Goal: Task Accomplishment & Management: Use online tool/utility

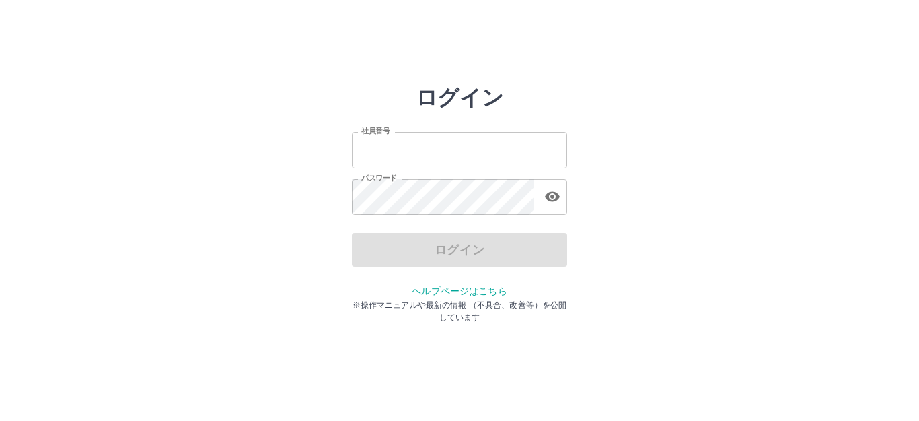
type input "*******"
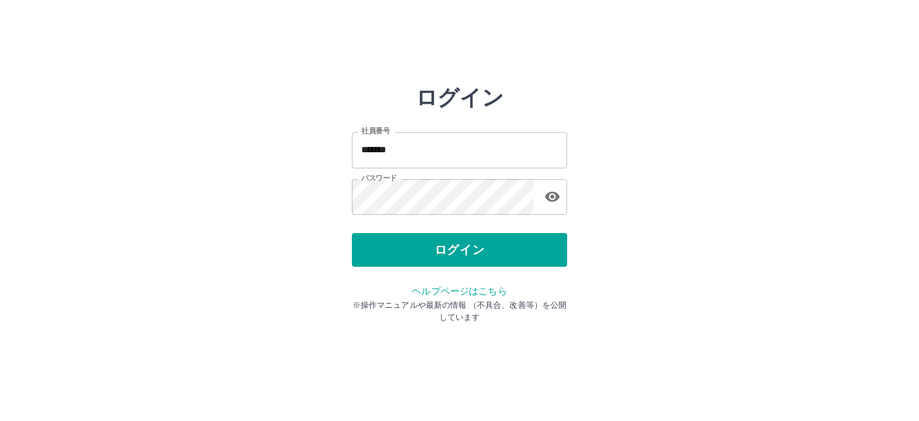
click at [448, 248] on div "ログイン" at bounding box center [459, 250] width 215 height 34
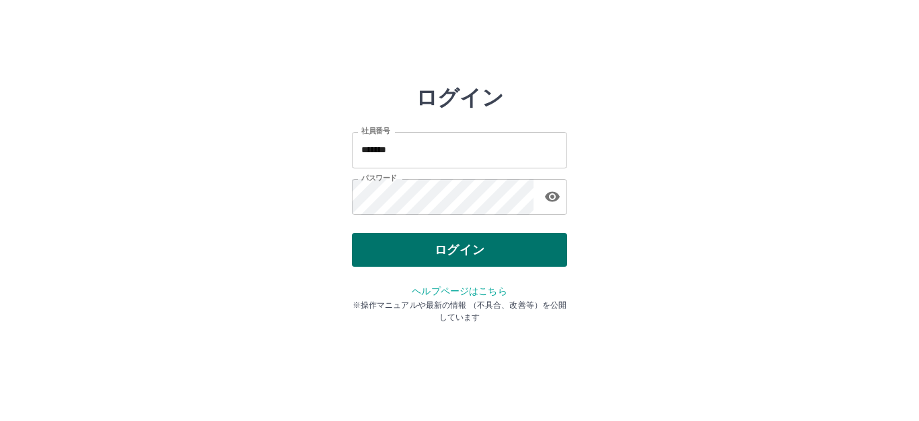
click at [448, 247] on button "ログイン" at bounding box center [459, 250] width 215 height 34
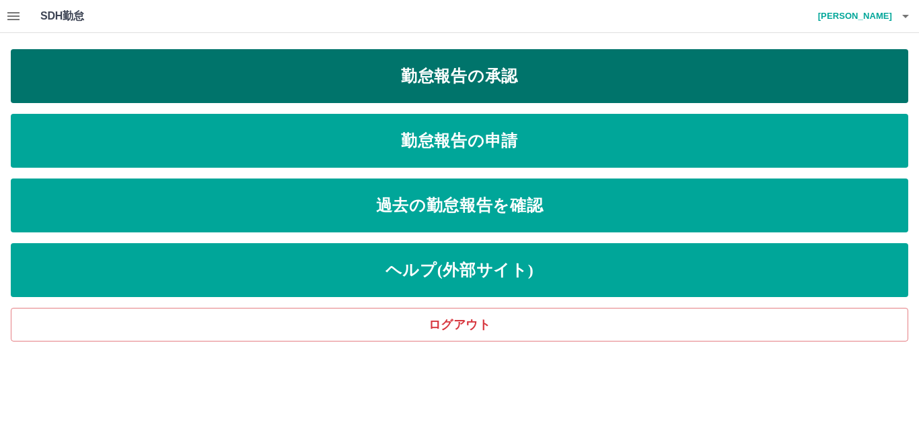
click at [458, 67] on link "勤怠報告の承認" at bounding box center [460, 76] width 898 height 54
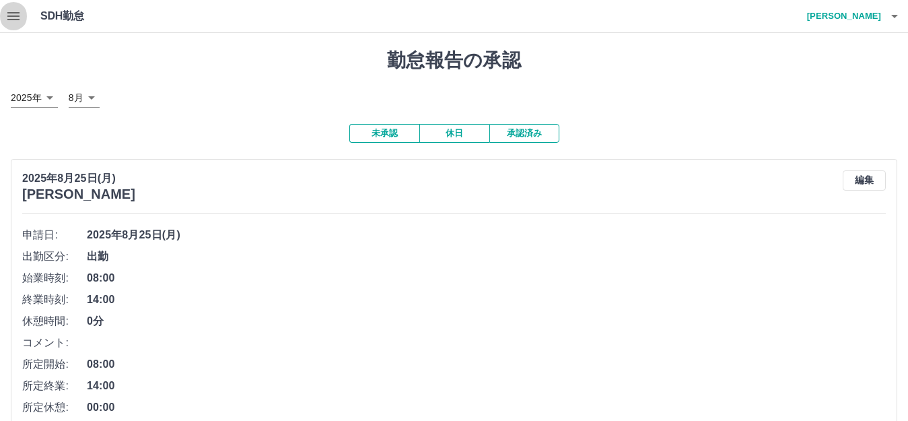
click at [9, 11] on icon "button" at bounding box center [13, 16] width 16 height 16
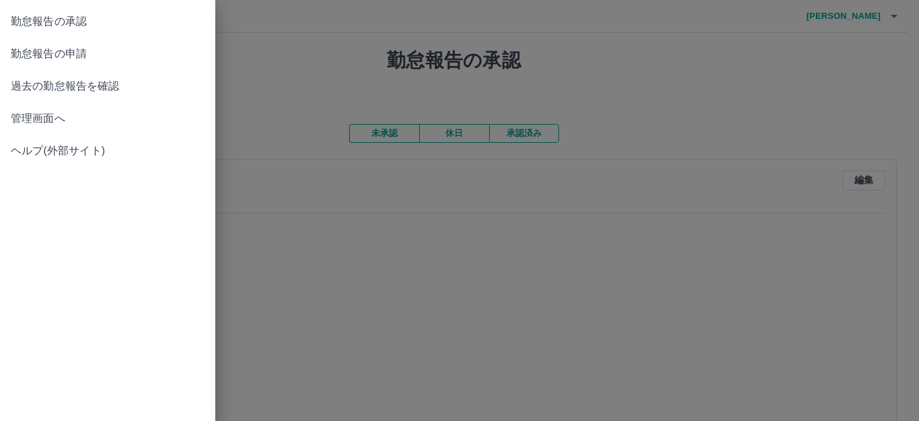
click at [34, 114] on span "管理画面へ" at bounding box center [108, 118] width 194 height 16
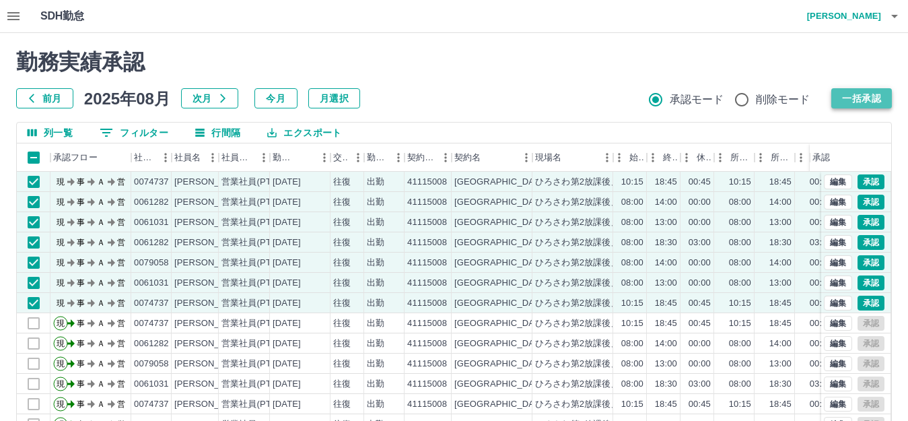
click at [861, 95] on button "一括承認" at bounding box center [861, 98] width 61 height 20
